Goal: Task Accomplishment & Management: Manage account settings

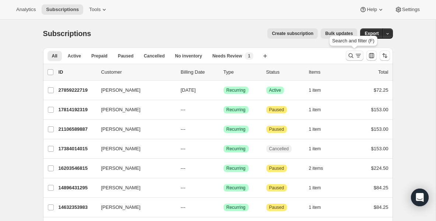
click at [349, 56] on icon "Search and filter results" at bounding box center [350, 55] width 5 height 5
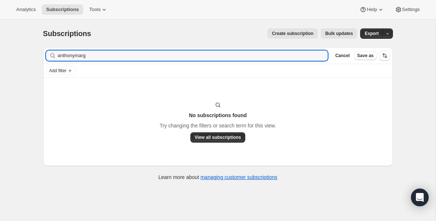
type input "anthonymarg"
click at [321, 57] on icon "button" at bounding box center [319, 55] width 5 height 5
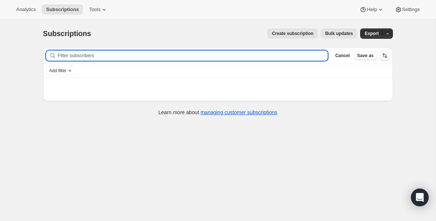
click at [177, 58] on input "Filter subscribers" at bounding box center [193, 55] width 270 height 10
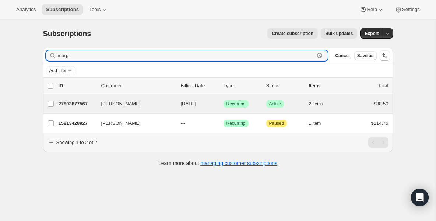
type input "marg"
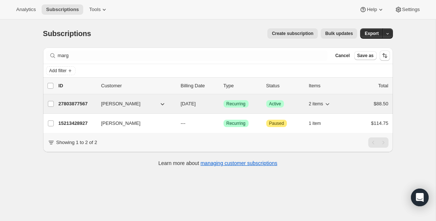
drag, startPoint x: 83, startPoint y: 109, endPoint x: 84, endPoint y: 105, distance: 4.9
click at [83, 109] on div "[PERSON_NAME] 27803877567 [PERSON_NAME] [DATE] Success Recurring Success Active…" at bounding box center [218, 103] width 350 height 19
click at [73, 102] on p "27803877567" at bounding box center [77, 103] width 37 height 7
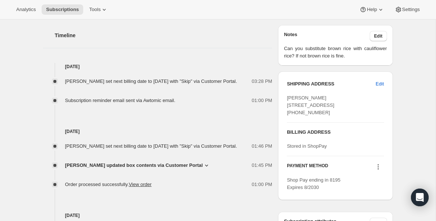
scroll to position [294, 0]
